Goal: Communication & Community: Answer question/provide support

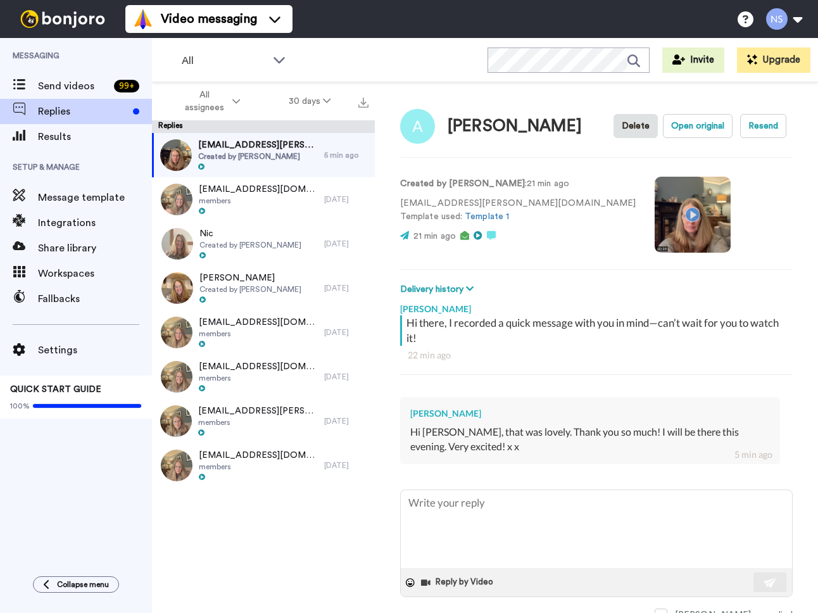
scroll to position [15, 0]
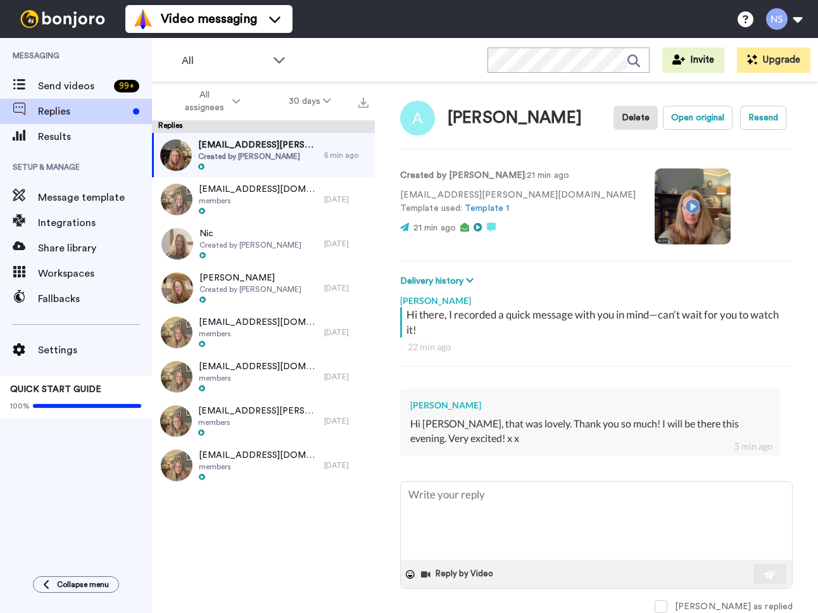
click at [655, 201] on video at bounding box center [693, 206] width 76 height 76
click at [606, 528] on textarea at bounding box center [596, 521] width 391 height 78
click at [655, 198] on video at bounding box center [693, 206] width 76 height 76
click at [509, 511] on textarea at bounding box center [596, 521] width 391 height 78
type textarea "Y"
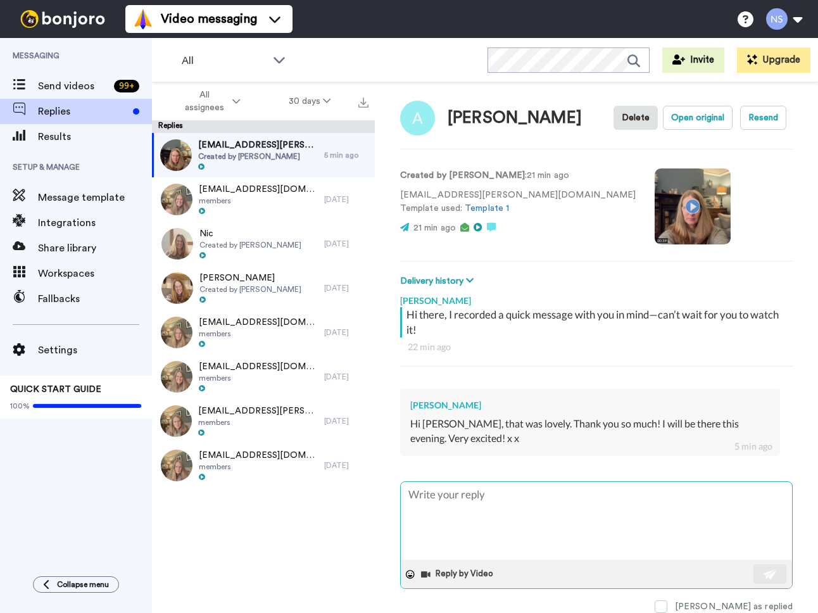
type textarea "x"
type textarea "Yo"
type textarea "x"
type textarea "You"
type textarea "x"
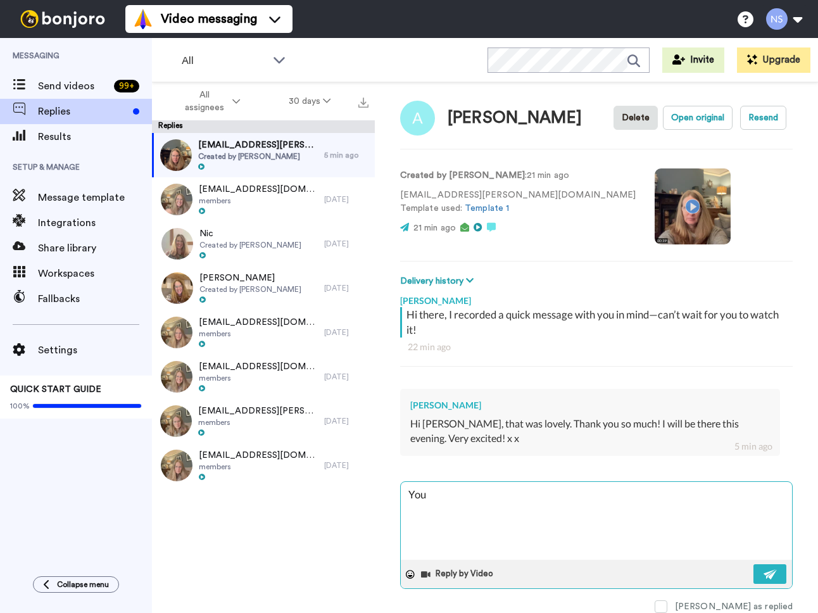
type textarea "You"
type textarea "x"
type textarea "You a"
type textarea "x"
type textarea "You ar"
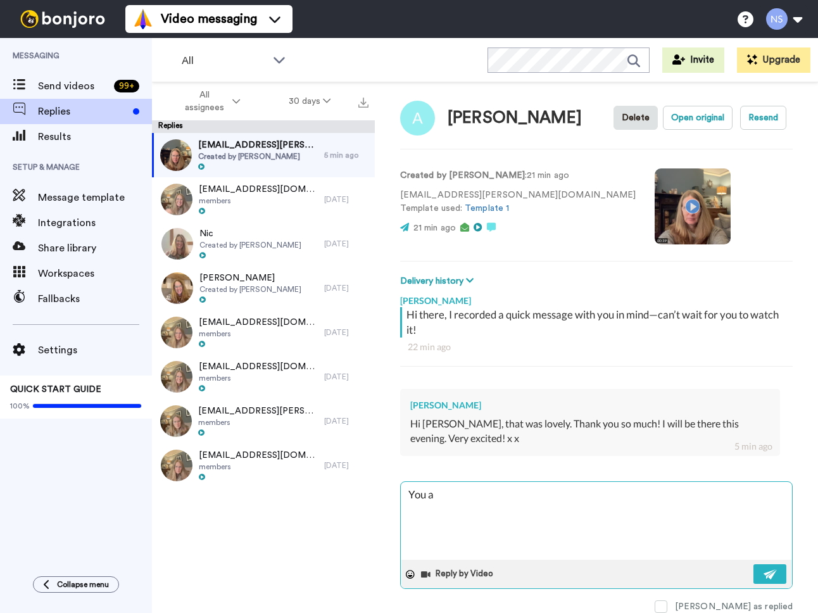
type textarea "x"
type textarea "You are"
type textarea "x"
type textarea "You are"
type textarea "x"
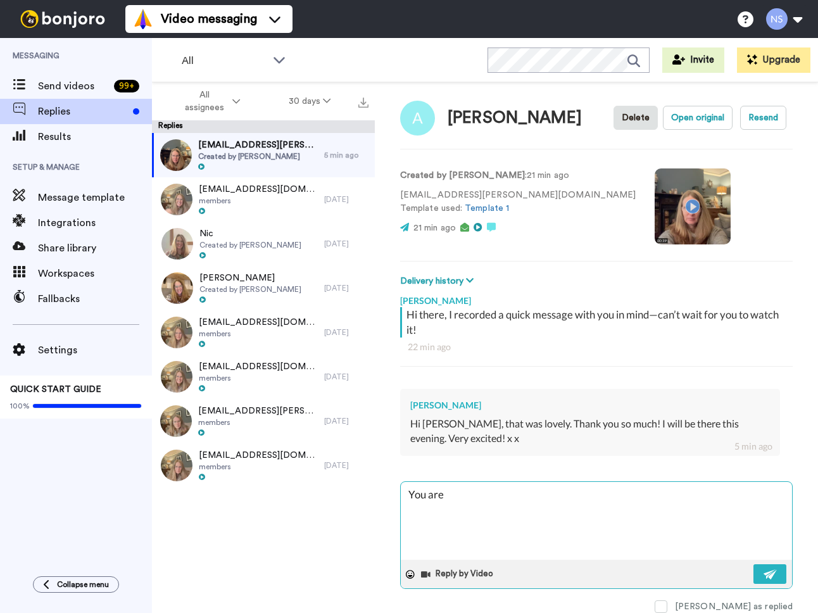
type textarea "You are"
type textarea "x"
type textarea "You ar"
type textarea "x"
type textarea "You a"
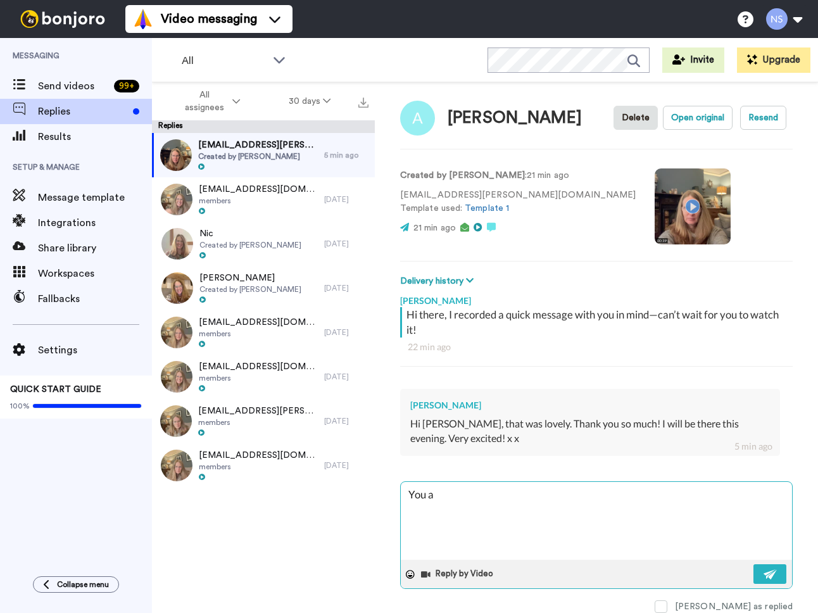
type textarea "x"
type textarea "You"
type textarea "x"
type textarea "You"
type textarea "x"
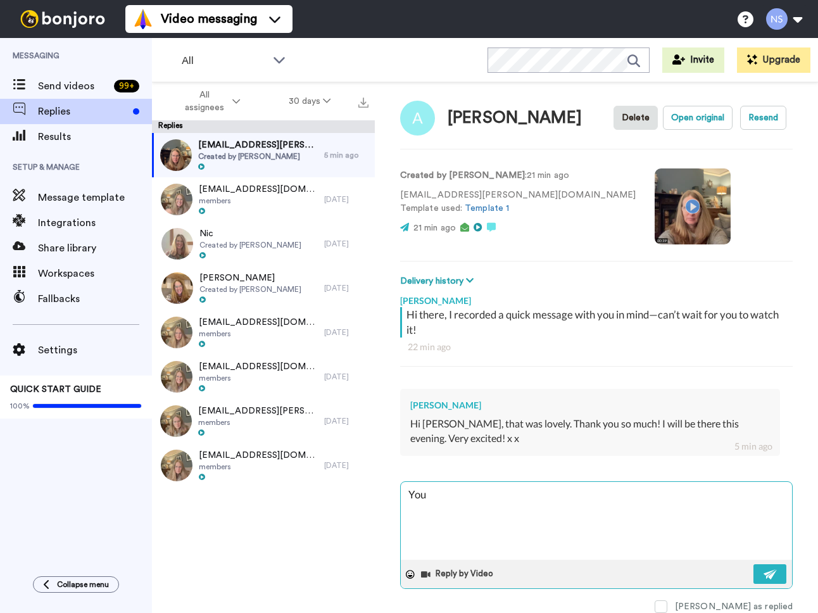
type textarea "Yo"
type textarea "x"
type textarea "Y"
type textarea "x"
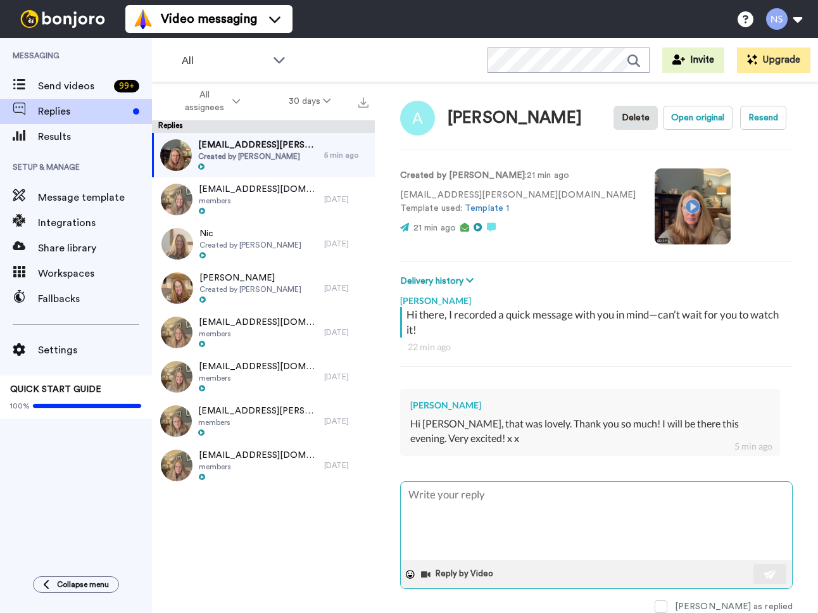
type textarea "S"
type textarea "x"
type textarea "So"
type textarea "x"
type textarea "So"
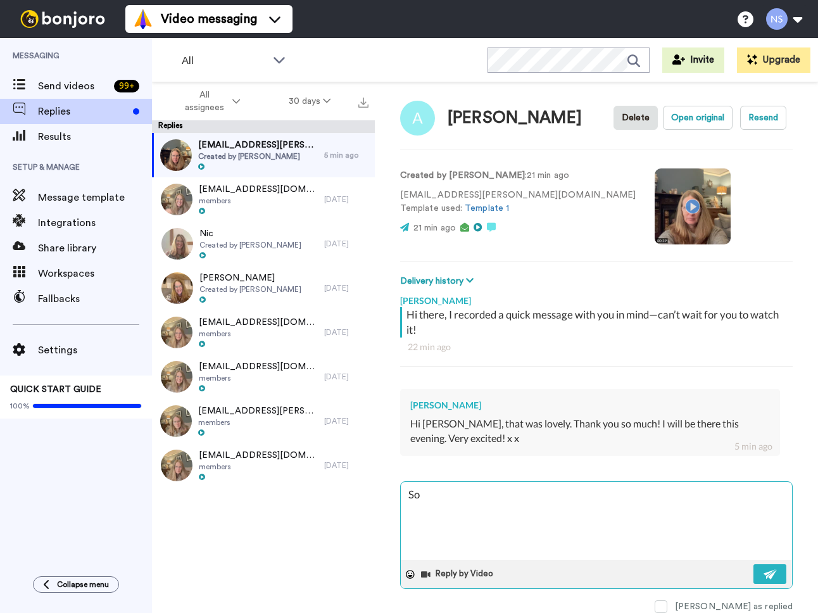
type textarea "x"
type textarea "So g"
type textarea "x"
type textarea "So gr"
type textarea "x"
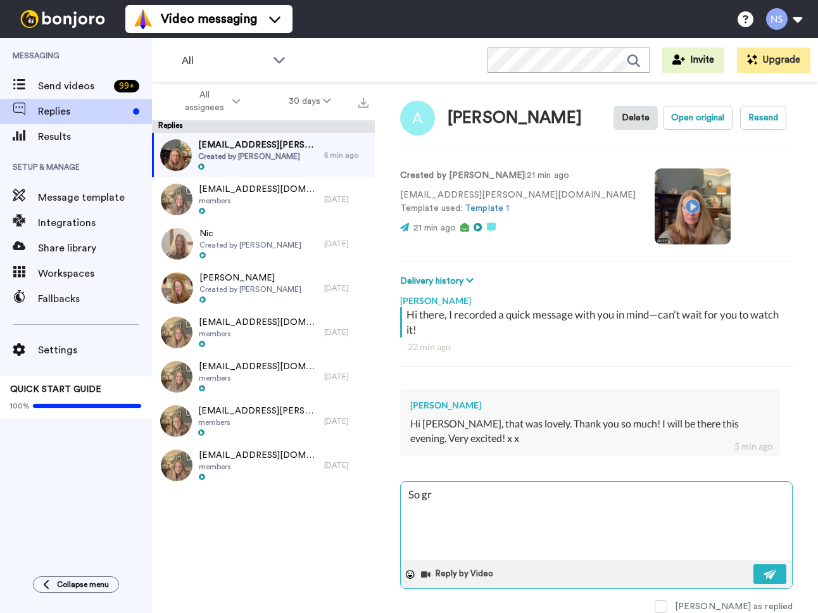
type textarea "So gre"
type textarea "x"
type textarea "So grea"
type textarea "x"
type textarea "So great"
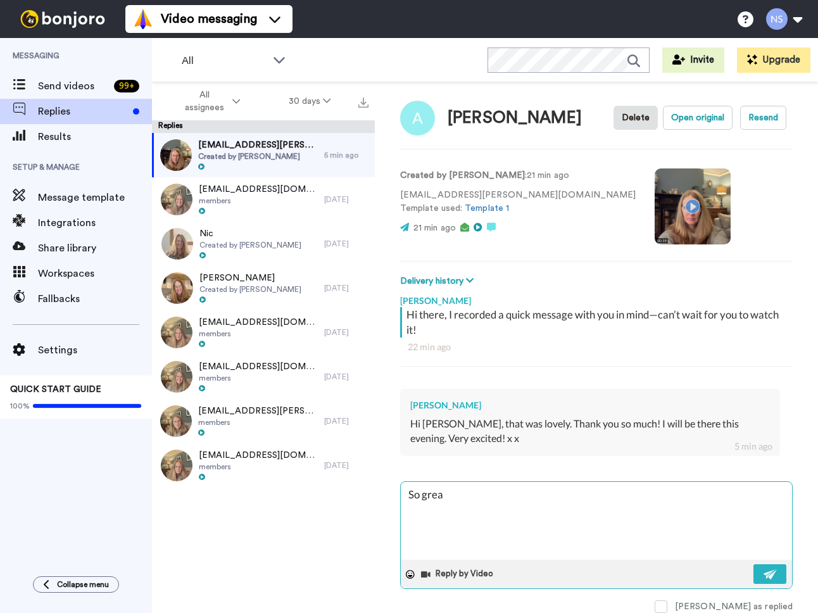
type textarea "x"
type textarea "So great"
type textarea "x"
type textarea "So great t"
type textarea "x"
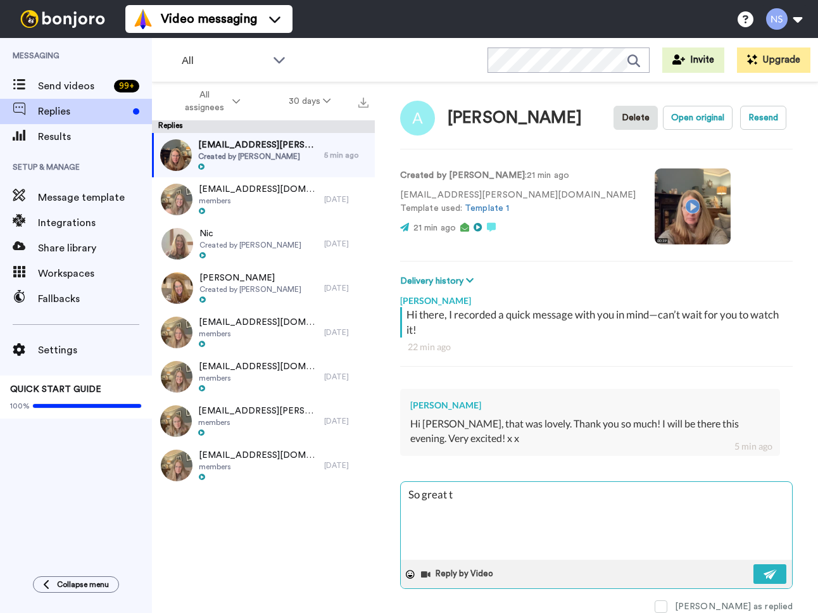
type textarea "So great to"
type textarea "x"
type textarea "So great to"
type textarea "x"
type textarea "So great to r"
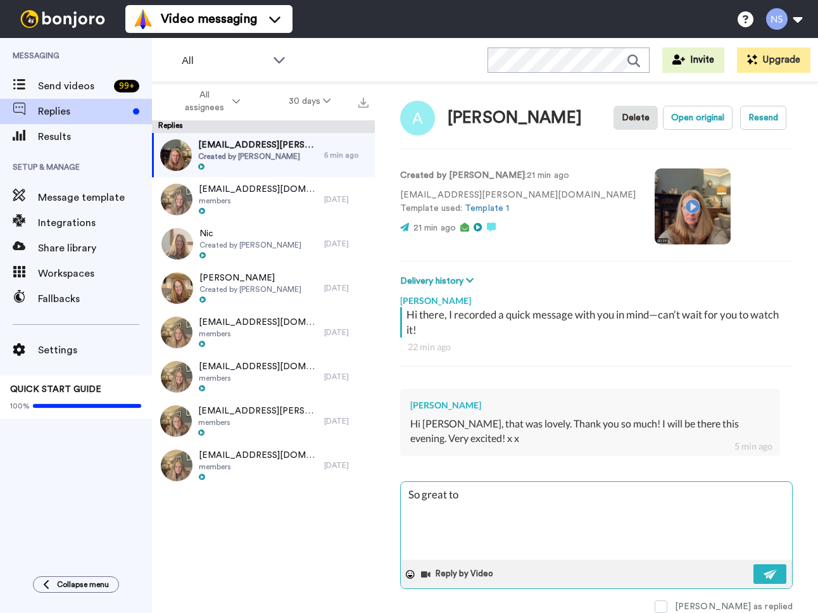
type textarea "x"
type textarea "So great to re"
type textarea "x"
type textarea "So great to rec"
type textarea "x"
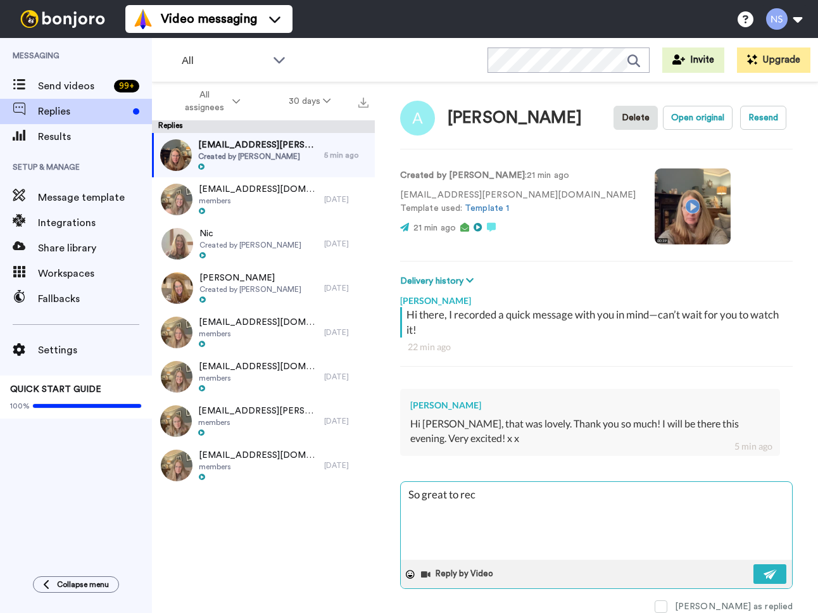
type textarea "So great to rece"
type textarea "x"
type textarea "So great to recei"
type textarea "x"
type textarea "So great to receie"
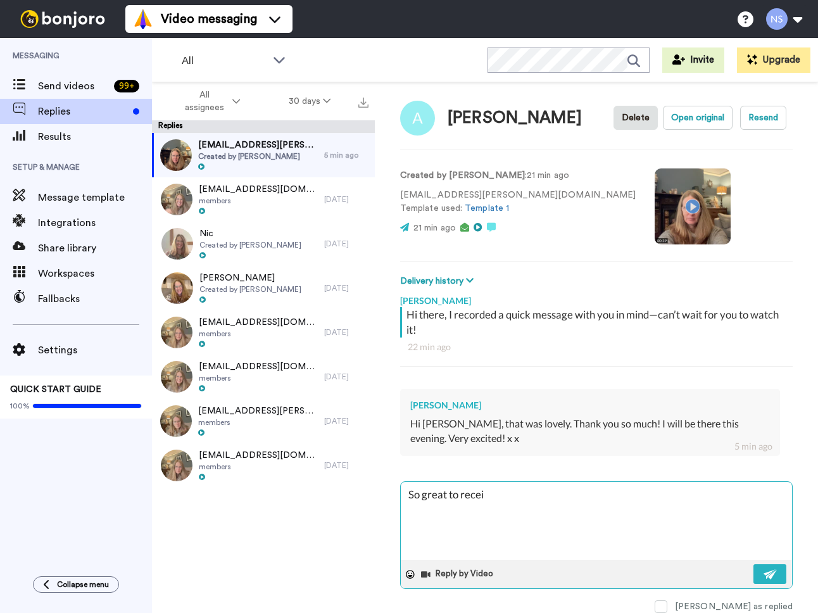
type textarea "x"
type textarea "So great to receive"
type textarea "x"
type textarea "So great to receive g"
type textarea "x"
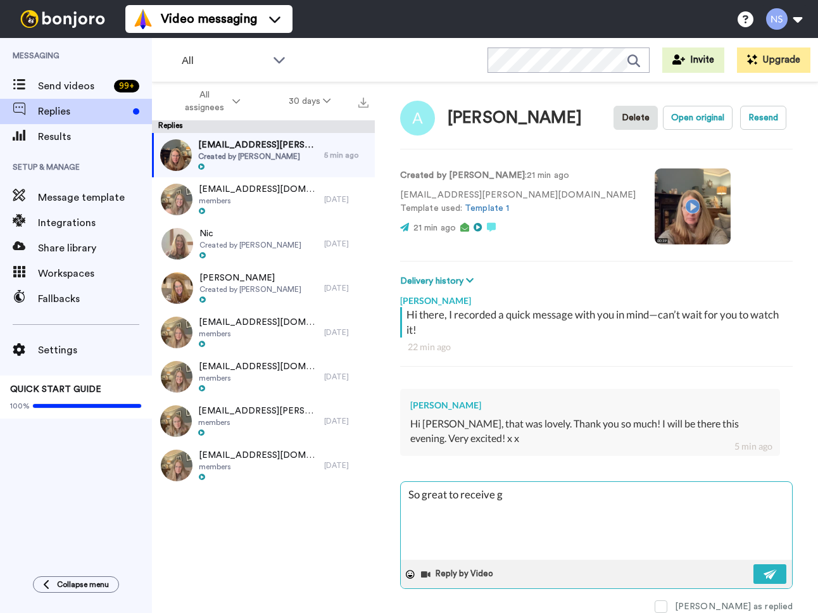
type textarea "So great to receive"
type textarea "x"
type textarea "So great to receive y"
type textarea "x"
type textarea "So great to receive yo"
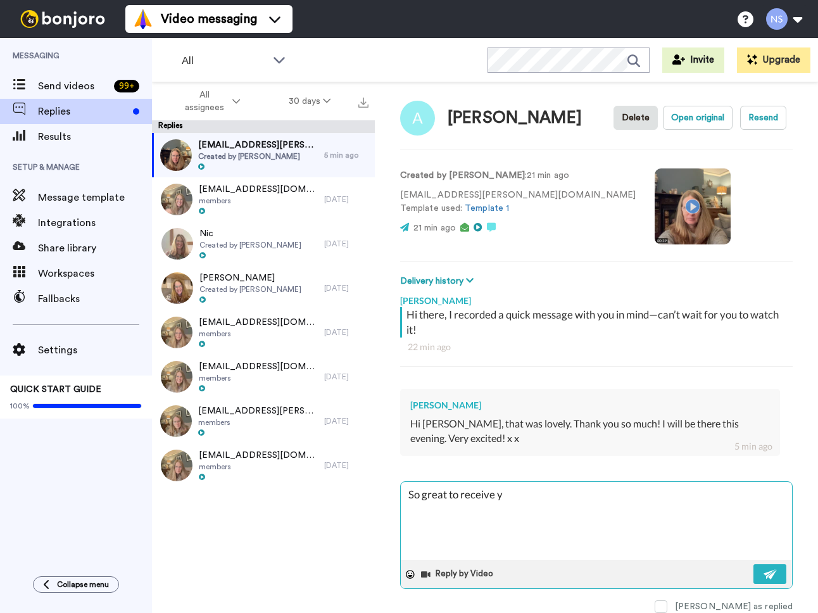
type textarea "x"
type textarea "So great to receive you"
type textarea "x"
type textarea "So great to receive your"
type textarea "x"
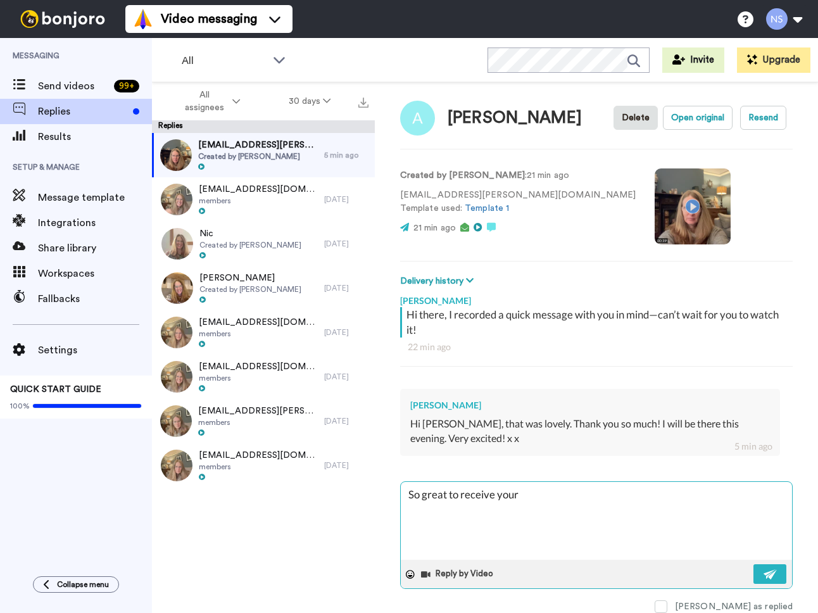
type textarea "So great to receive your"
type textarea "x"
type textarea "So great to receive your r"
type textarea "x"
type textarea "So great to receive your re"
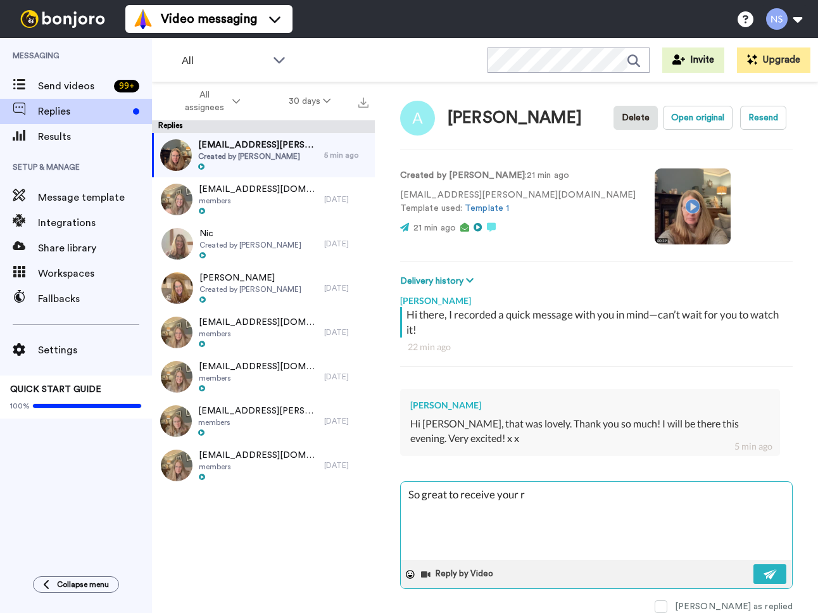
type textarea "x"
type textarea "So great to receive your rep"
type textarea "x"
type textarea "So great to receive your repl"
type textarea "x"
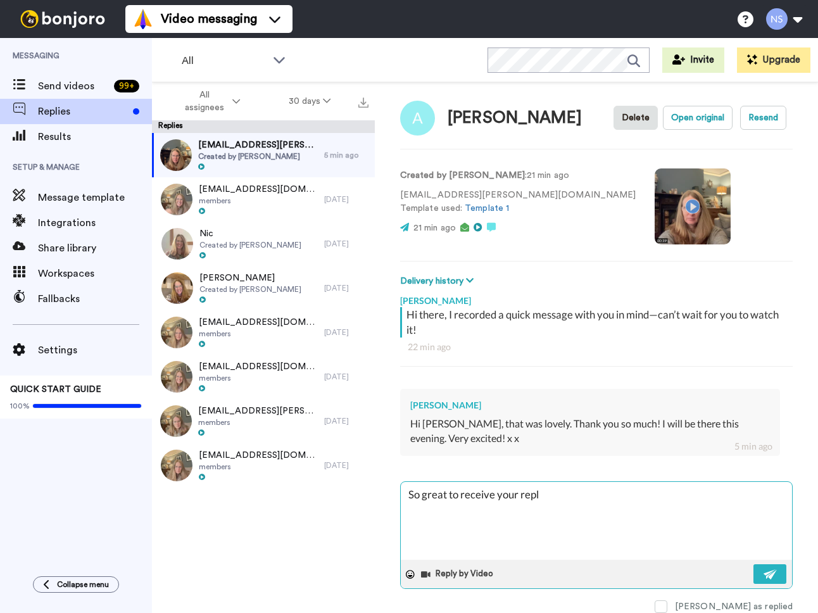
type textarea "So great to receive your reply"
type textarea "x"
type textarea "So great to receive your reply"
type textarea "x"
type textarea "So great to receive your reply h"
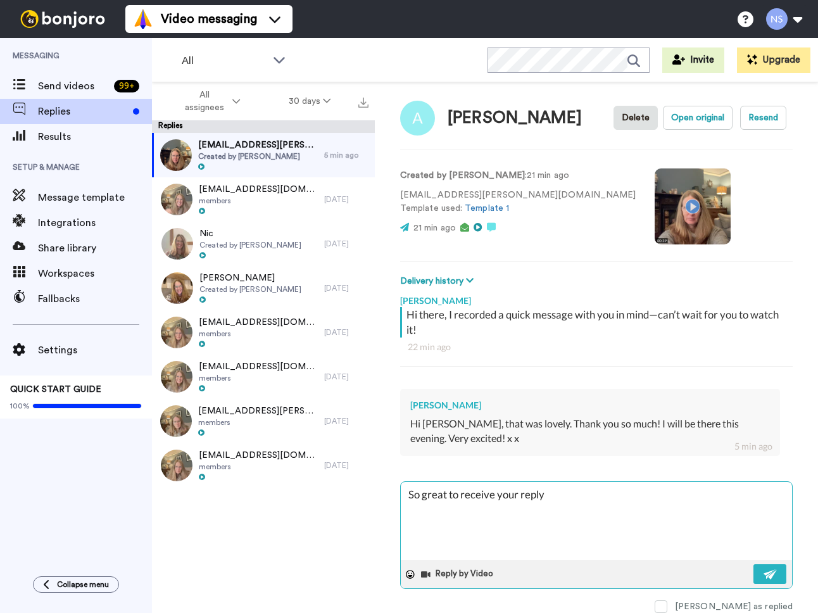
type textarea "x"
type textarea "So great to receive your reply he"
type textarea "x"
type textarea "So great to receive your reply her"
type textarea "x"
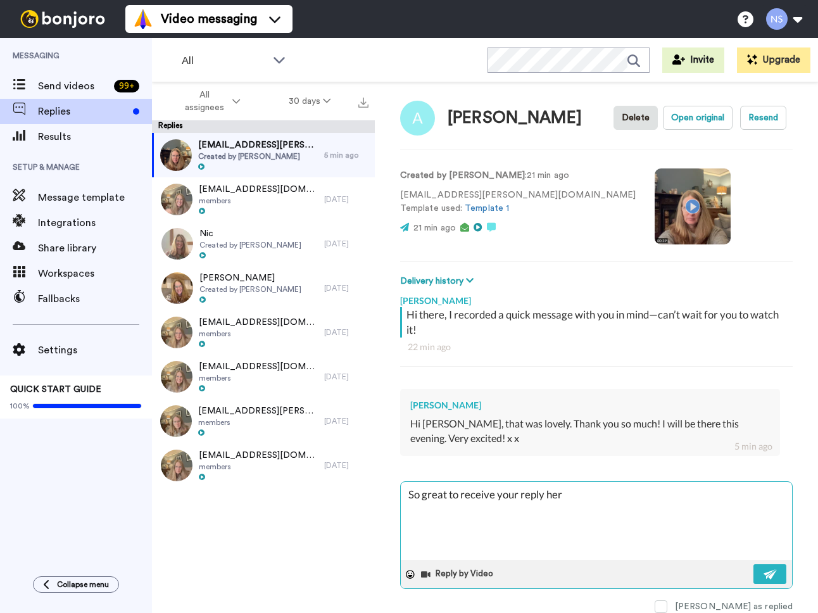
type textarea "So great to receive your reply here"
type textarea "x"
type textarea "So great to receive your reply here."
type textarea "x"
type textarea "So great to receive your reply here."
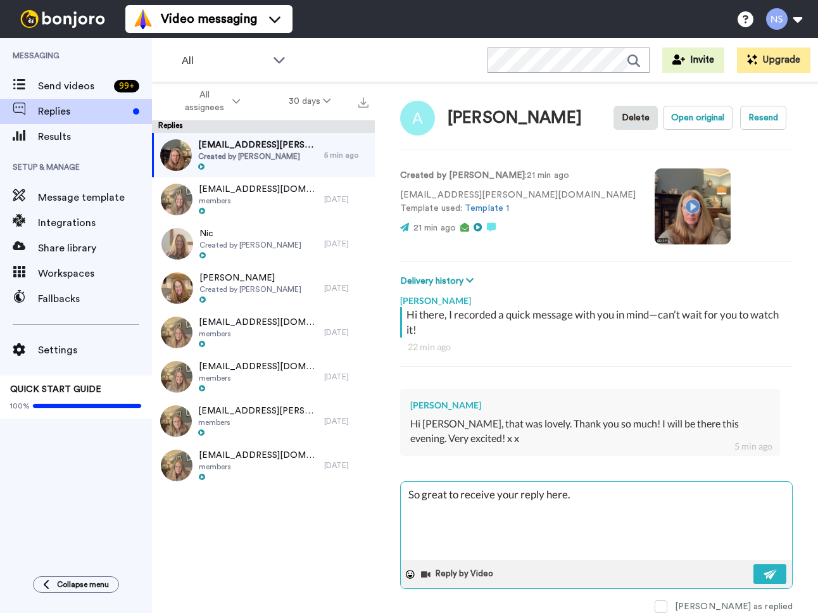
type textarea "x"
type textarea "So great to receive your reply here. T"
type textarea "x"
type textarea "So great to receive your reply here. Th"
type textarea "x"
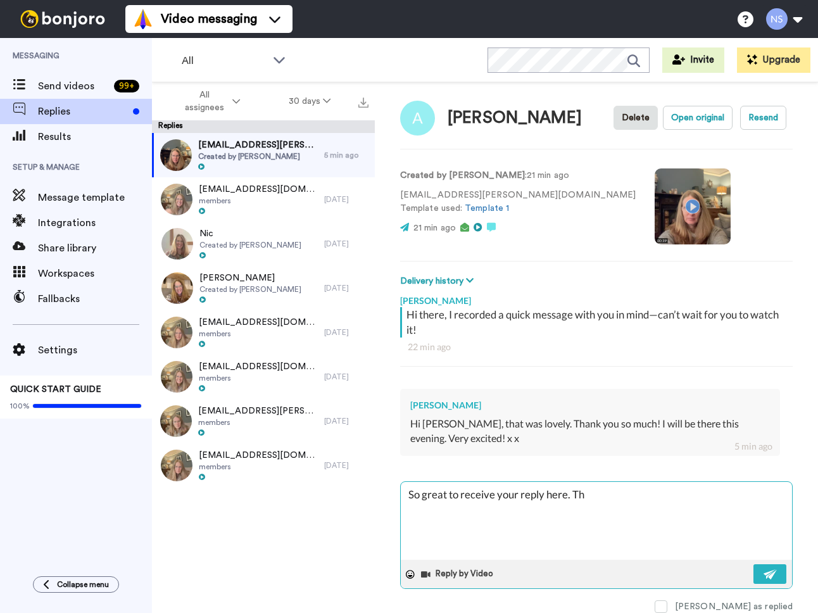
type textarea "So great to receive your reply here. Tha"
type textarea "x"
type textarea "So great to receive your reply here. Than"
type textarea "x"
type textarea "So great to receive your reply here. Thank"
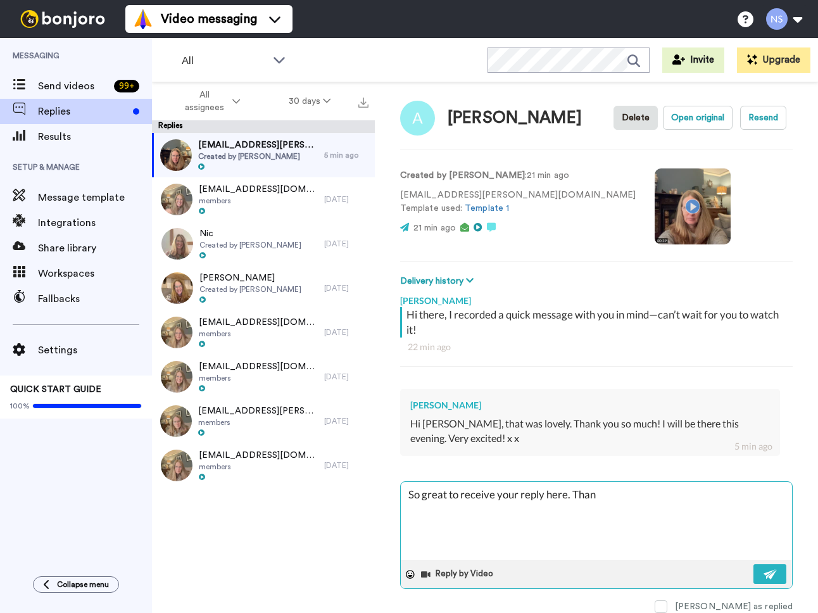
type textarea "x"
type textarea "So great to receive your reply here. Thanks"
type textarea "x"
type textarea "So great to receive your reply here. Thanks"
type textarea "x"
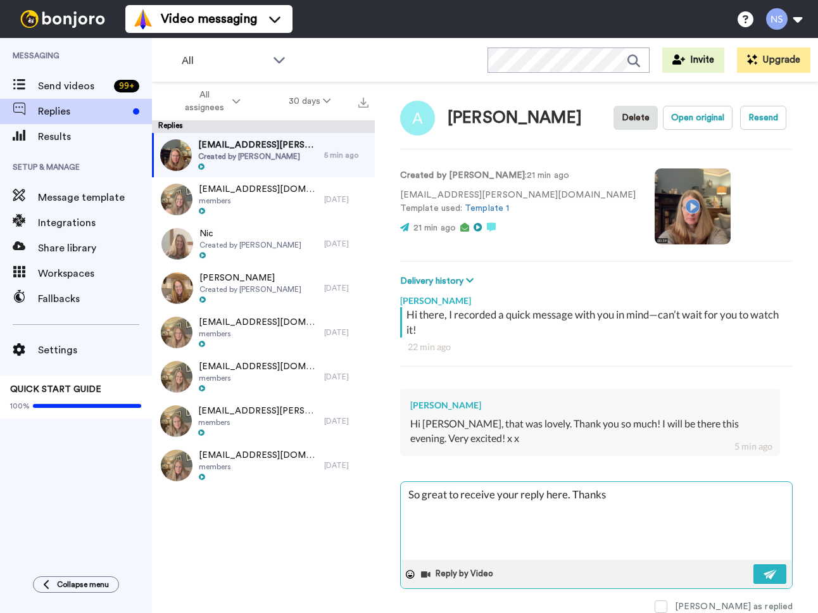
type textarea "So great to receive your reply here. Thanks A"
type textarea "x"
type textarea "So great to receive your reply here. Thanks [PERSON_NAME]"
type textarea "x"
type textarea "So great to receive your reply here. Thanks [PERSON_NAME]"
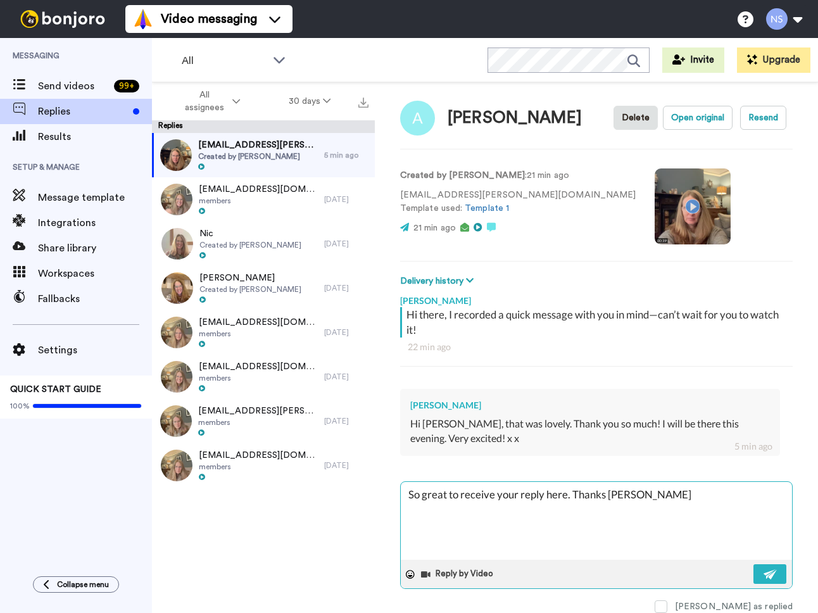
type textarea "x"
type textarea "So great to receive your reply here. Thanks [PERSON_NAME]"
type textarea "x"
type textarea "So great to receive your reply here. Thanks [PERSON_NAME] :"
type textarea "x"
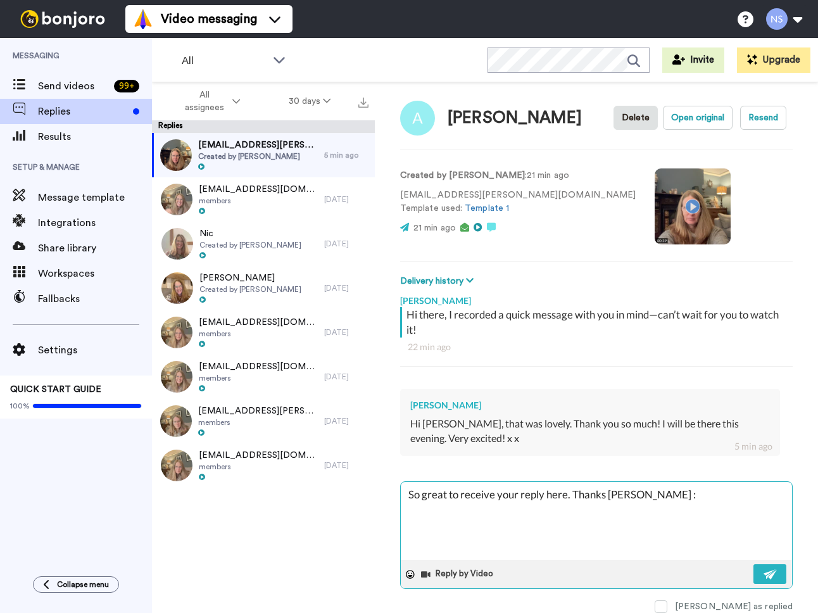
type textarea "So great to receive your reply here. Thanks [PERSON_NAME] :)"
type textarea "x"
type textarea "So great to receive your reply here. Thanks [PERSON_NAME] :)"
type textarea "x"
type textarea "So great to receive your reply here. Thanks [PERSON_NAME] :) S"
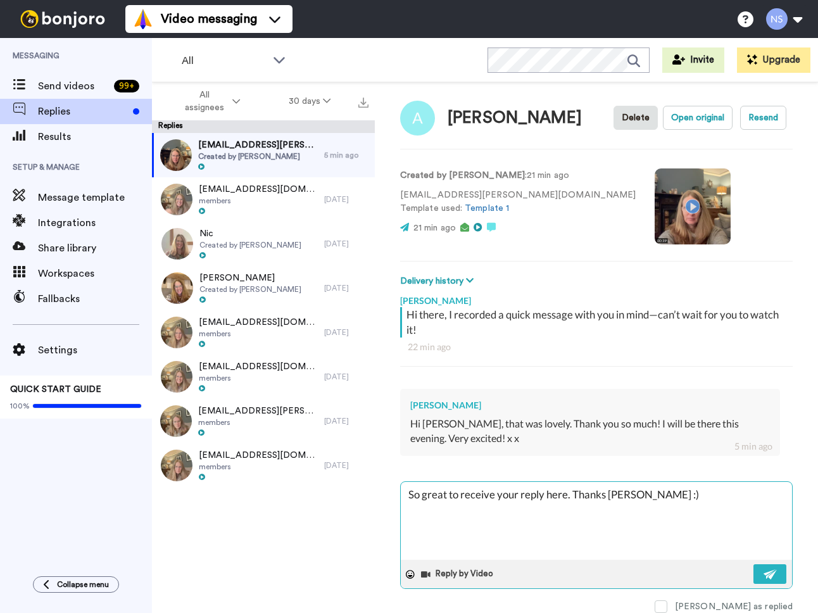
type textarea "x"
type textarea "So great to receive your reply here. Thanks [PERSON_NAME] :) Se"
type textarea "x"
type textarea "So great to receive your reply here. Thanks [PERSON_NAME] :) S"
type textarea "x"
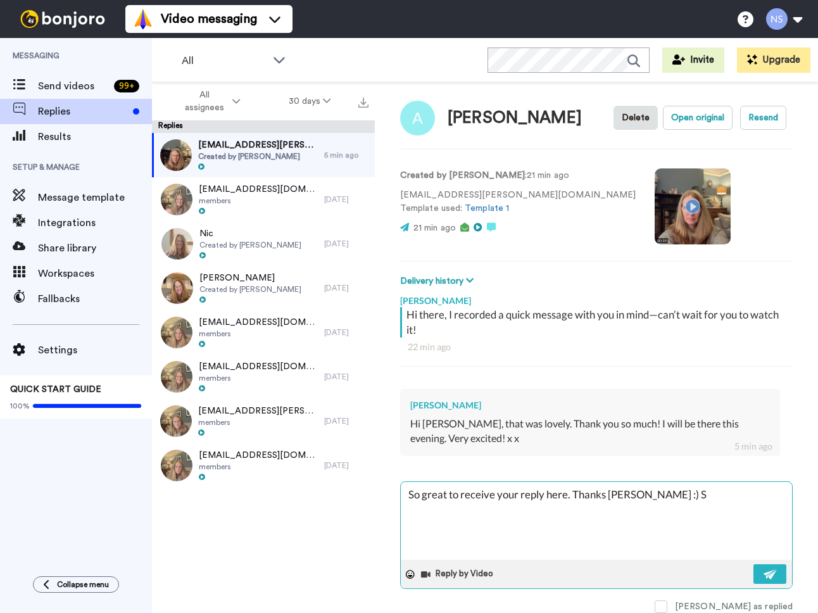
type textarea "So great to receive your reply here. Thanks [PERSON_NAME] :)"
type textarea "x"
type textarea "So great to receive your reply here. Thanks [PERSON_NAME] :) S"
type textarea "x"
type textarea "So great to receive your reply here. Thanks [PERSON_NAME] :) Se"
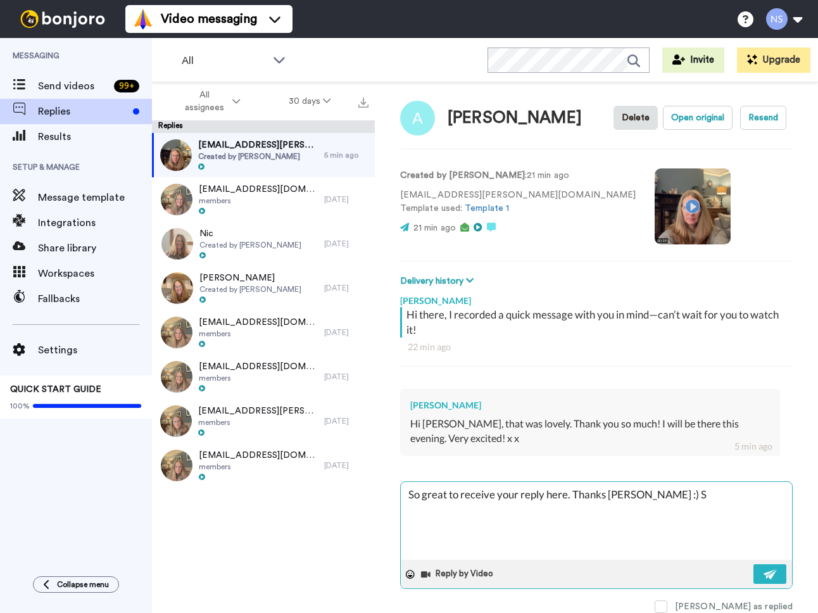
type textarea "x"
type textarea "So great to receive your reply here. Thanks [PERSON_NAME] :) See"
type textarea "x"
type textarea "So great to receive your reply here. Thanks [PERSON_NAME] :) See"
type textarea "x"
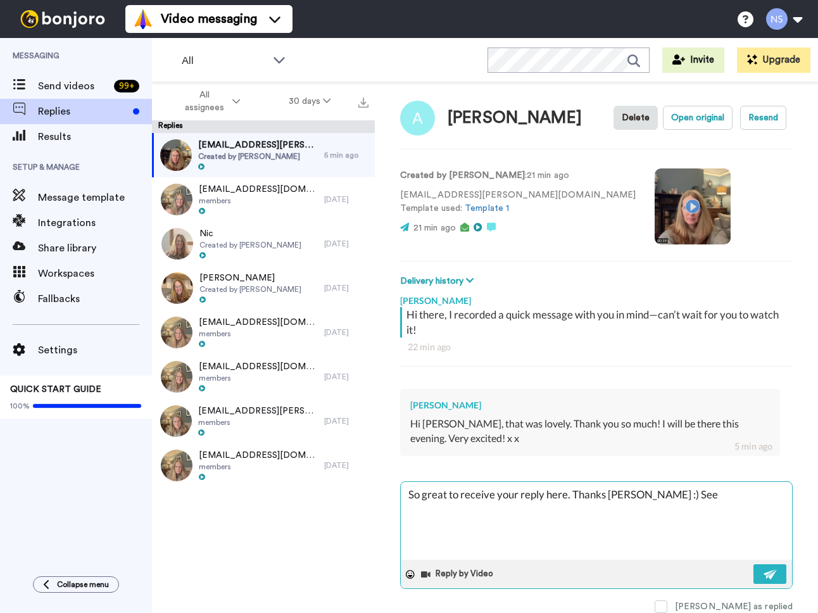
type textarea "So great to receive your reply here. Thanks [PERSON_NAME] :) See y"
type textarea "x"
type textarea "So great to receive your reply here. Thanks [PERSON_NAME] :) See yo"
type textarea "x"
type textarea "So great to receive your reply here. Thanks [PERSON_NAME] :) See you"
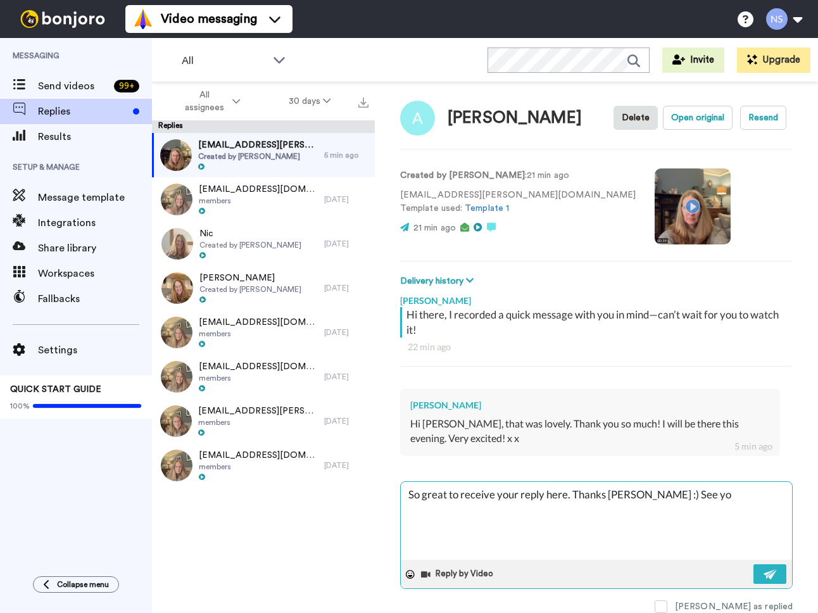
type textarea "x"
type textarea "So great to receive your reply here. Thanks [PERSON_NAME] :) See you"
type textarea "x"
type textarea "So great to receive your reply here. Thanks [PERSON_NAME] :) See you t"
type textarea "x"
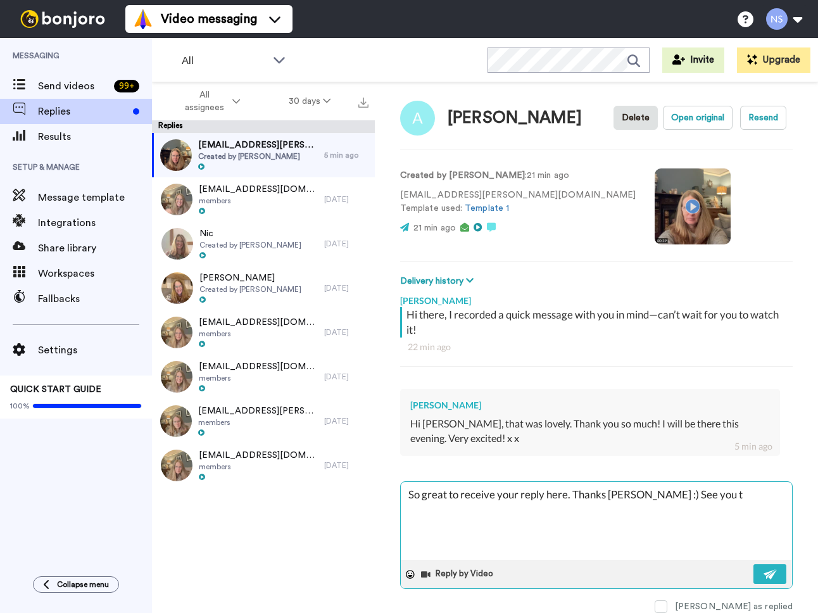
type textarea "So great to receive your reply here. Thanks [PERSON_NAME] :) See you tn"
type textarea "x"
type textarea "So great to receive your reply here. Thanks [PERSON_NAME] :) See you tno"
type textarea "x"
type textarea "So great to receive your reply here. Thanks [PERSON_NAME] :) See you tnoi"
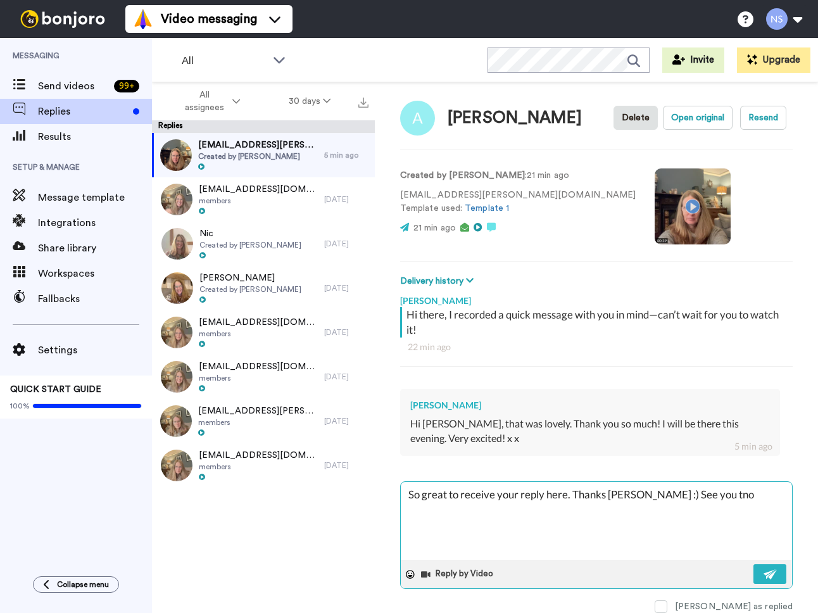
type textarea "x"
type textarea "So great to receive your reply here. Thanks [PERSON_NAME] :) See you tnoig"
type textarea "x"
type textarea "So great to receive your reply here. Thanks [PERSON_NAME] :) See you tnoigh"
type textarea "x"
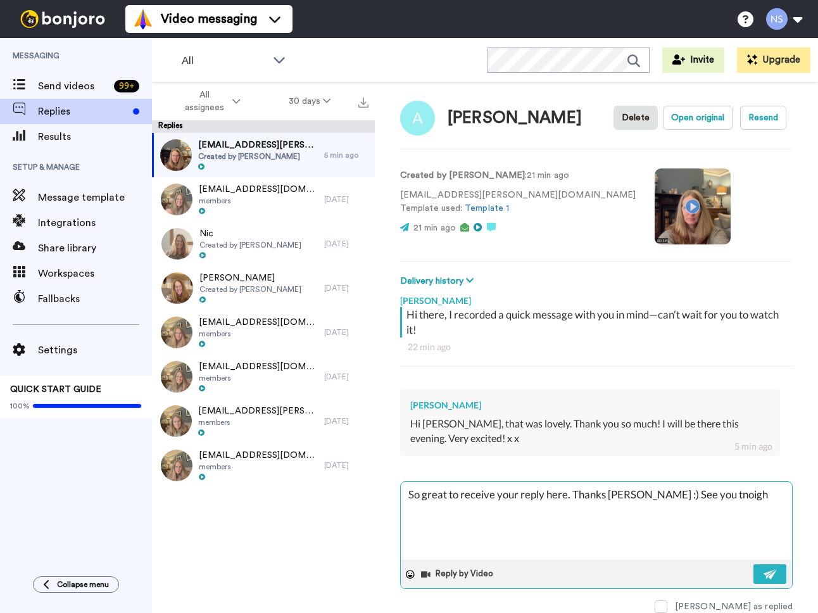
type textarea "So great to receive your reply here. Thanks [PERSON_NAME] :) See you tnoight"
type textarea "x"
type textarea "So great to receive your reply here. Thanks [PERSON_NAME] :) See you tonight!"
type textarea "x"
type textarea "So great to receive your reply here. Thanks [PERSON_NAME] :) See you tonight!"
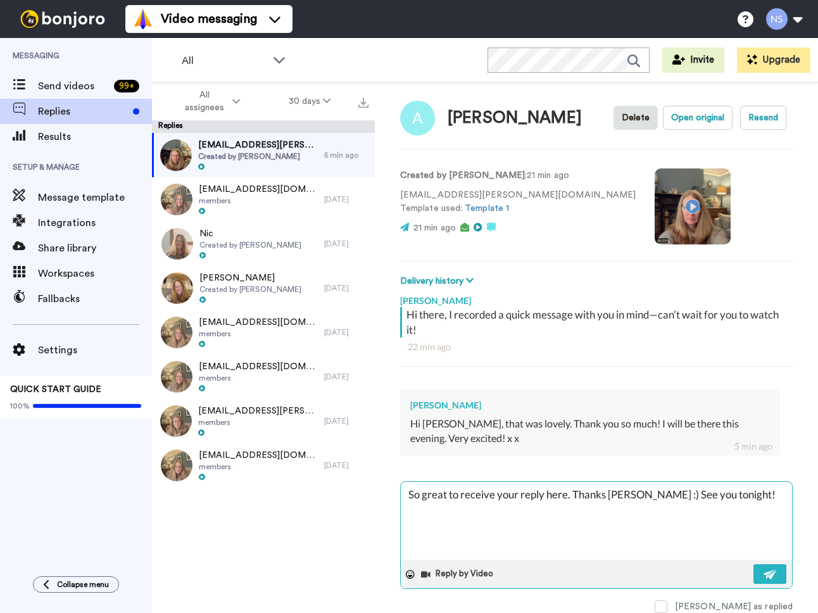
type textarea "x"
type textarea "So great to receive your reply here. Thanks [PERSON_NAME] :) See you tonight! x"
type textarea "x"
type textarea "So great to receive your reply here. Thanks [PERSON_NAME] :) See you tonight! xx"
type textarea "x"
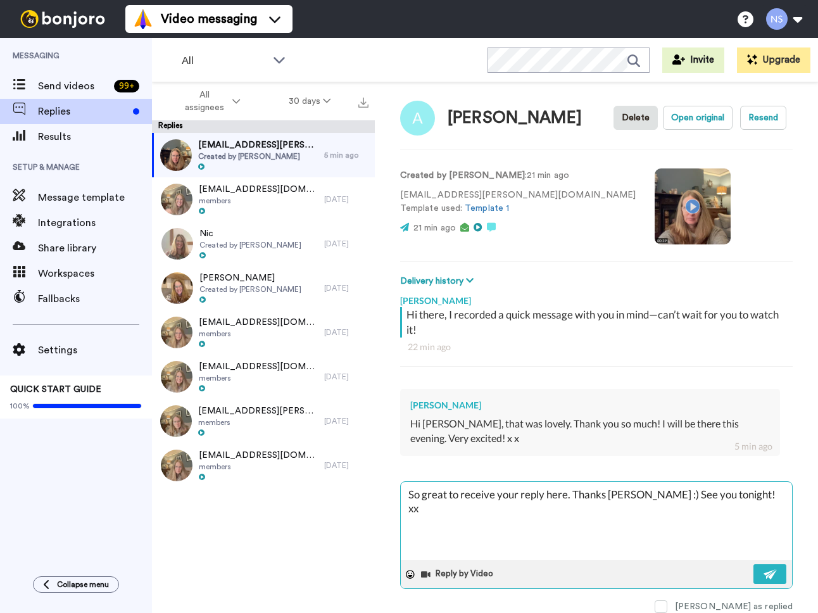
type textarea "So great to receive your reply here. Thanks [PERSON_NAME] :) See you tonight! xx"
type textarea "x"
type textarea "So great to receive your reply here. Thanks [PERSON_NAME] :) See you tonight! xx"
click at [764, 569] on img at bounding box center [771, 574] width 14 height 10
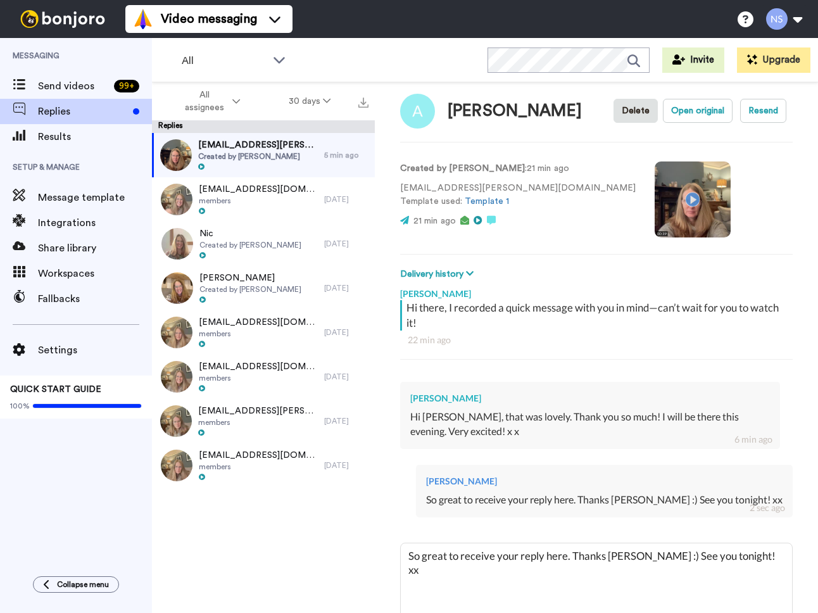
type textarea "x"
